Goal: Find specific page/section: Find specific page/section

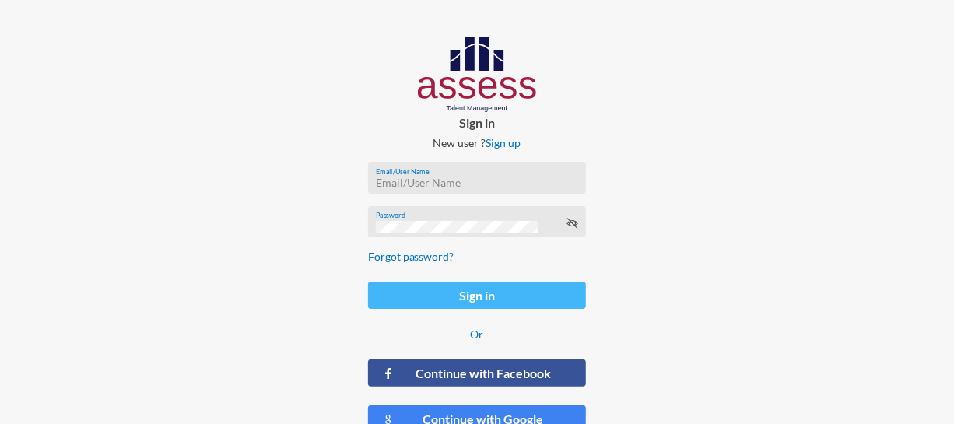
type input "[PERSON_NAME]"
click at [444, 296] on button "Sign in" at bounding box center [477, 295] width 219 height 27
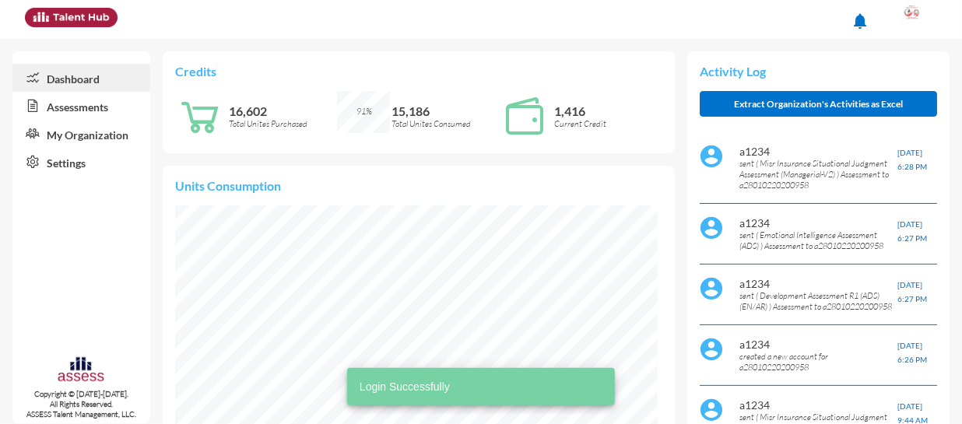
scroll to position [241, 482]
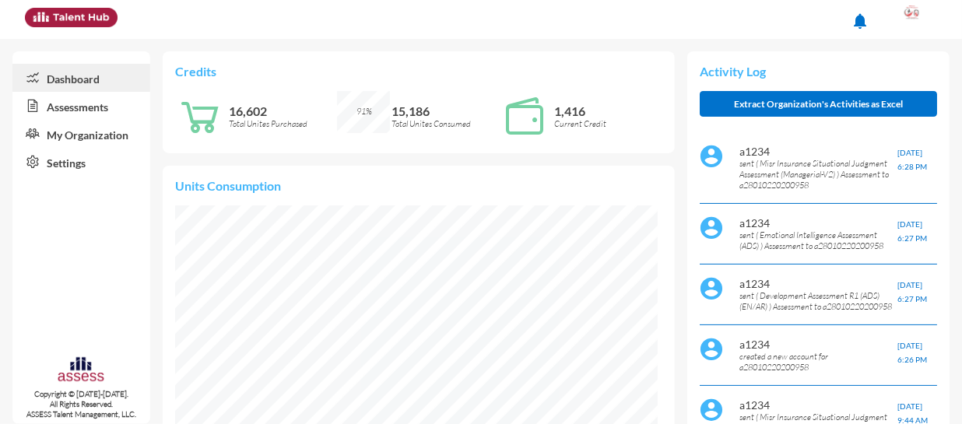
click at [85, 107] on link "Assessments" at bounding box center [81, 106] width 138 height 28
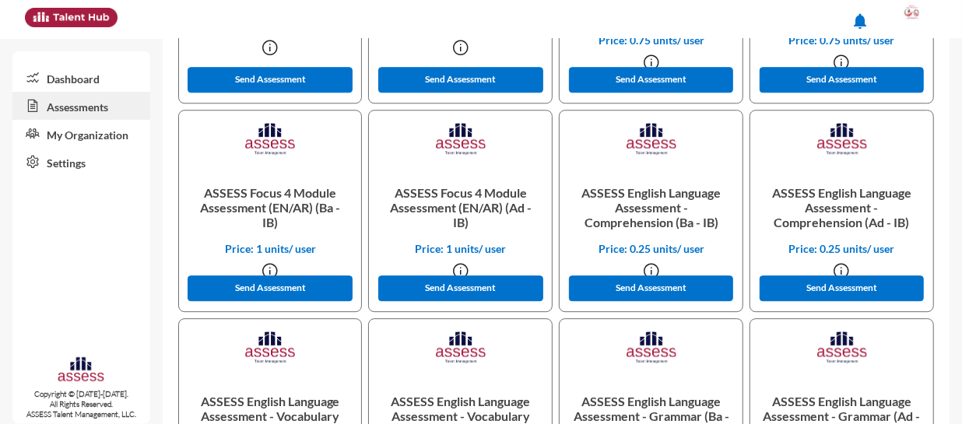
scroll to position [1400, 0]
